Goal: Information Seeking & Learning: Learn about a topic

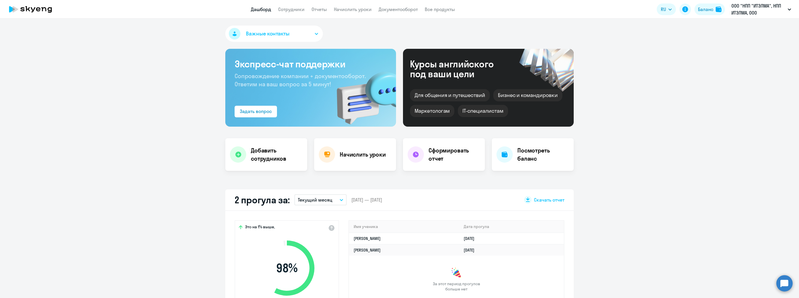
select select "30"
click at [399, 240] on td "[PERSON_NAME]" at bounding box center [404, 239] width 110 height 12
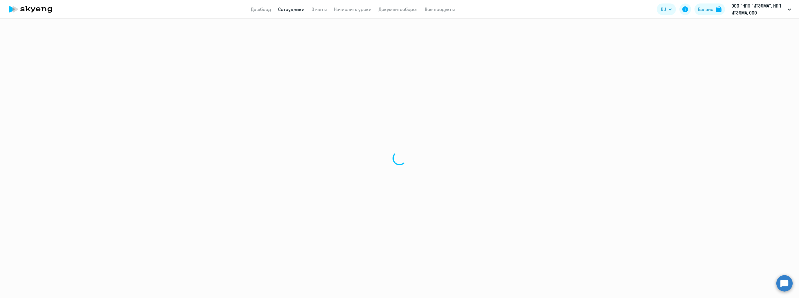
select select "english"
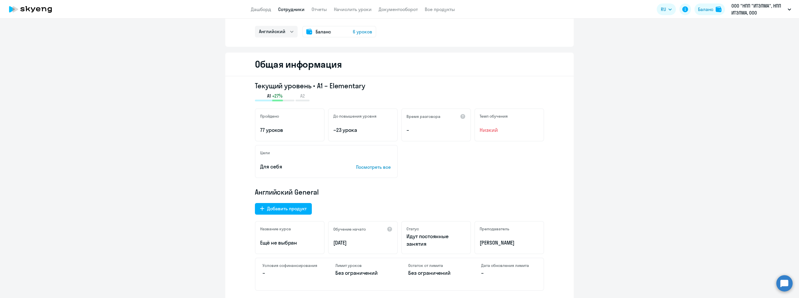
scroll to position [29, 0]
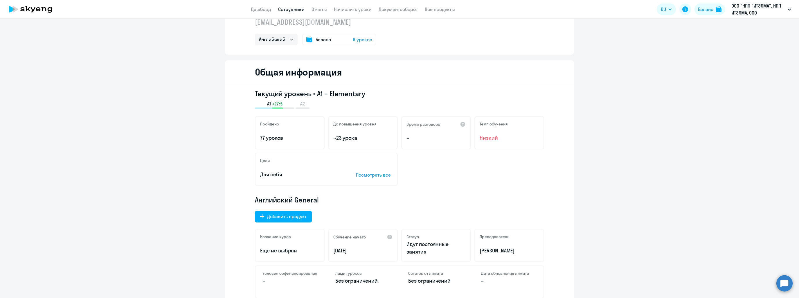
click at [294, 8] on link "Сотрудники" at bounding box center [291, 9] width 26 height 6
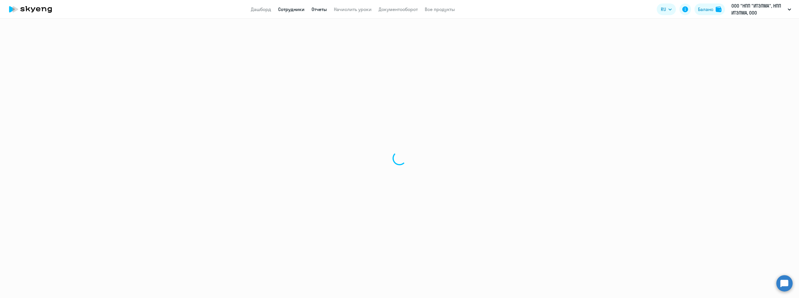
select select "30"
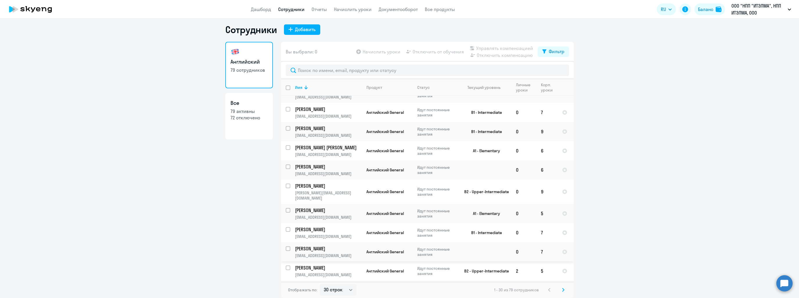
scroll to position [393, 0]
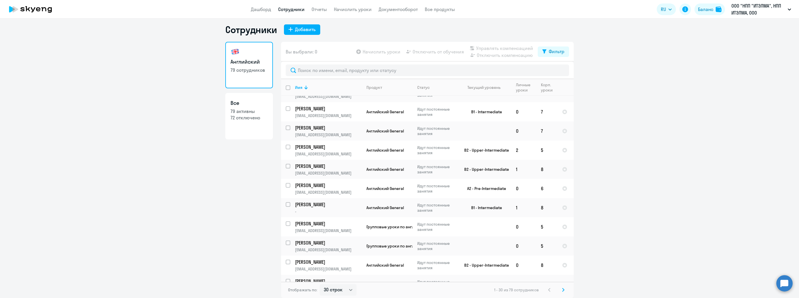
click at [560, 292] on svg-icon at bounding box center [563, 289] width 7 height 7
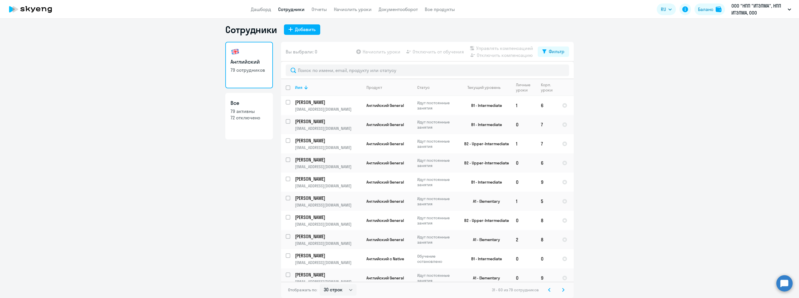
click at [562, 289] on icon at bounding box center [563, 290] width 2 height 4
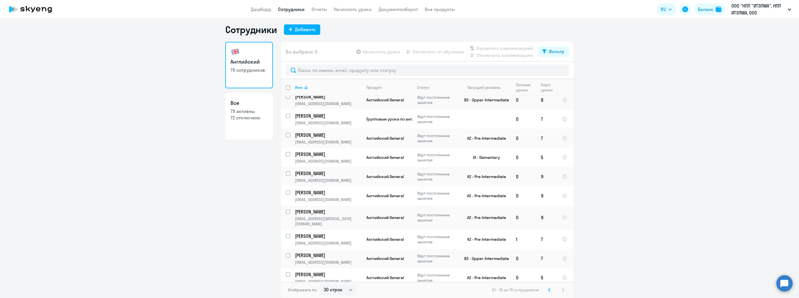
scroll to position [181, 0]
